Goal: Ask a question

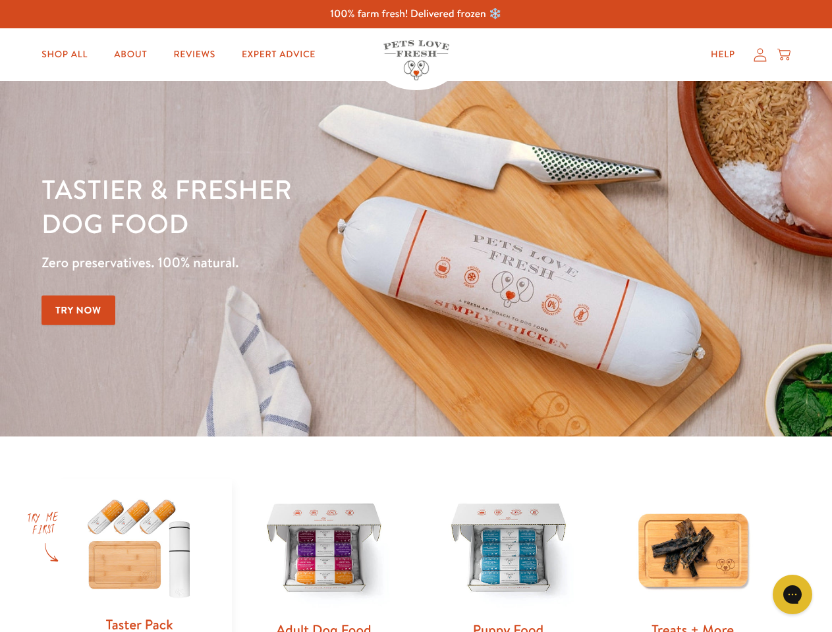
click at [416, 316] on div "Tastier & fresher dog food Zero preservatives. 100% natural. Try Now" at bounding box center [290, 259] width 499 height 174
click at [792, 595] on icon "Gorgias live chat" at bounding box center [792, 594] width 13 height 13
